Goal: Transaction & Acquisition: Purchase product/service

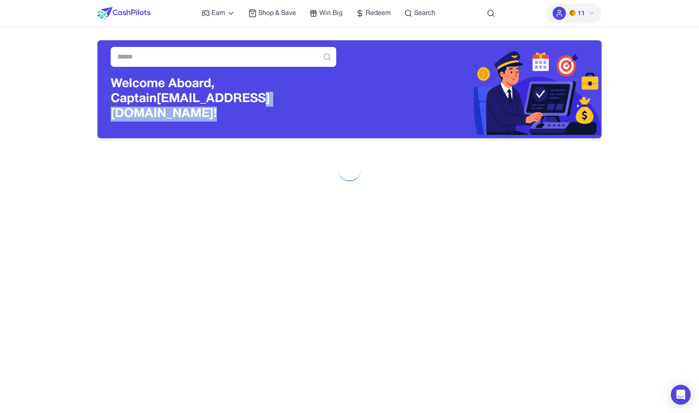
drag, startPoint x: 313, startPoint y: 109, endPoint x: 206, endPoint y: 106, distance: 107.0
click at [206, 106] on h3 "Welcome Aboard, Captain awagucwbgjrmhmrtdc@fxavaj.com!" at bounding box center [224, 99] width 226 height 45
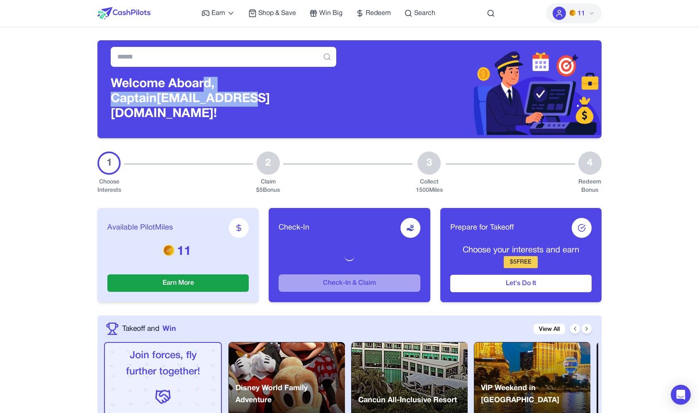
drag, startPoint x: 204, startPoint y: 100, endPoint x: 204, endPoint y: 94, distance: 6.2
click at [204, 94] on h3 "Welcome Aboard, Captain awagucwbgjrmhmrtdc@fxavaj.com!" at bounding box center [224, 99] width 226 height 45
drag, startPoint x: 204, startPoint y: 94, endPoint x: 204, endPoint y: 102, distance: 7.9
click at [204, 102] on h3 "Welcome Aboard, Captain awagucwbgjrmhmrtdc@fxavaj.com!" at bounding box center [224, 99] width 226 height 45
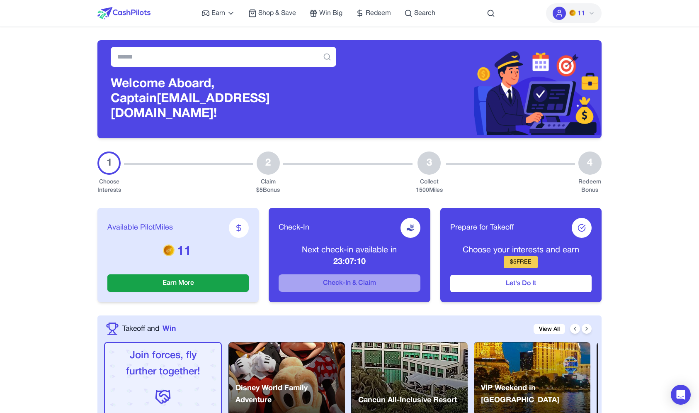
click at [311, 105] on h3 "Welcome Aboard, Captain awagucwbgjrmhmrtdc@fxavaj.com!" at bounding box center [224, 99] width 226 height 45
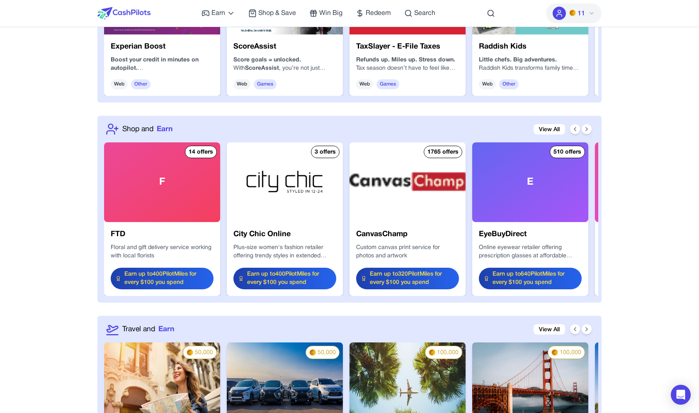
scroll to position [995, 0]
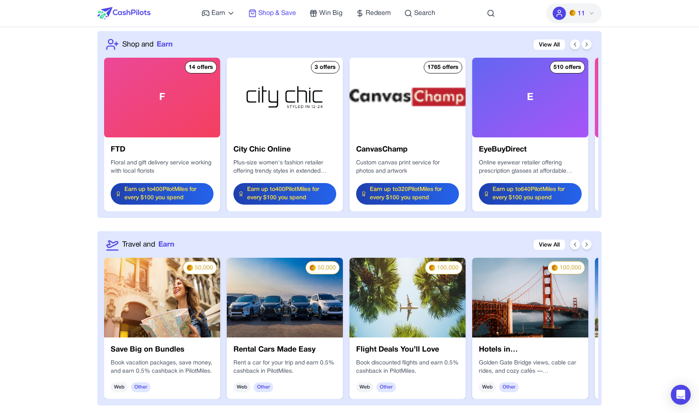
click at [292, 9] on span "Shop & Save" at bounding box center [277, 13] width 38 height 10
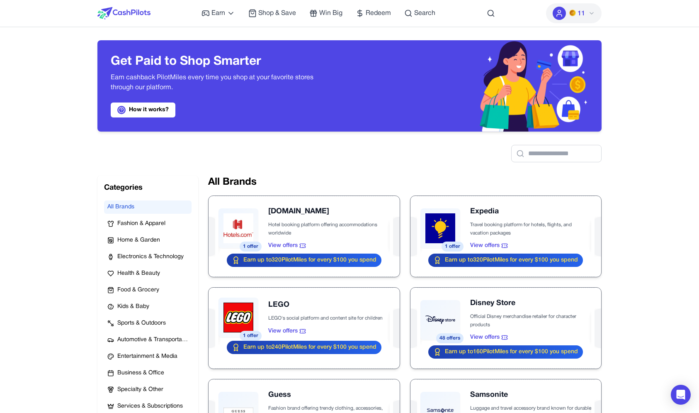
click at [118, 10] on img at bounding box center [123, 13] width 53 height 12
